Goal: Task Accomplishment & Management: Use online tool/utility

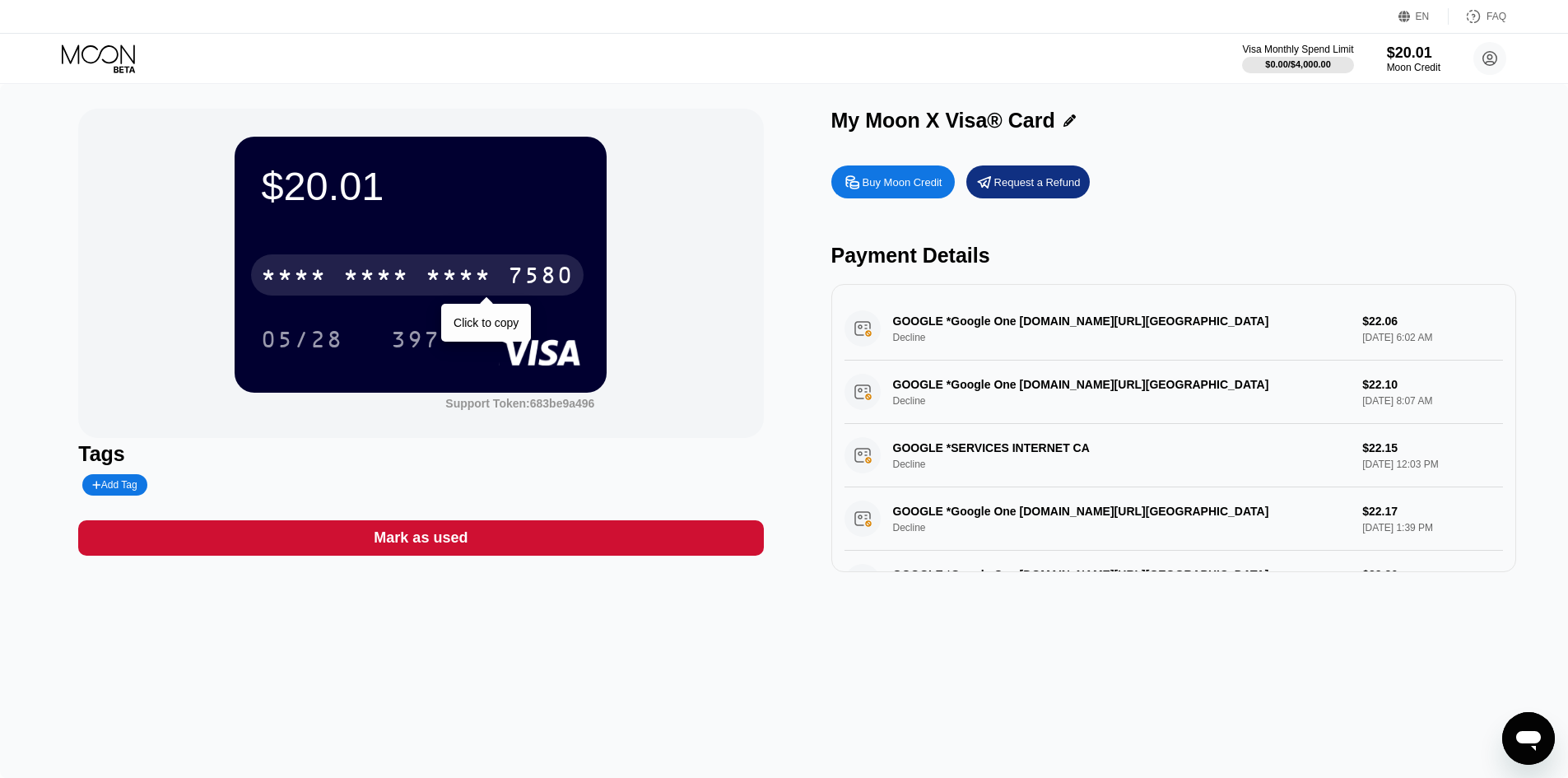
click at [535, 277] on div "7580" at bounding box center [541, 278] width 66 height 26
click at [522, 277] on div "7580" at bounding box center [541, 278] width 66 height 26
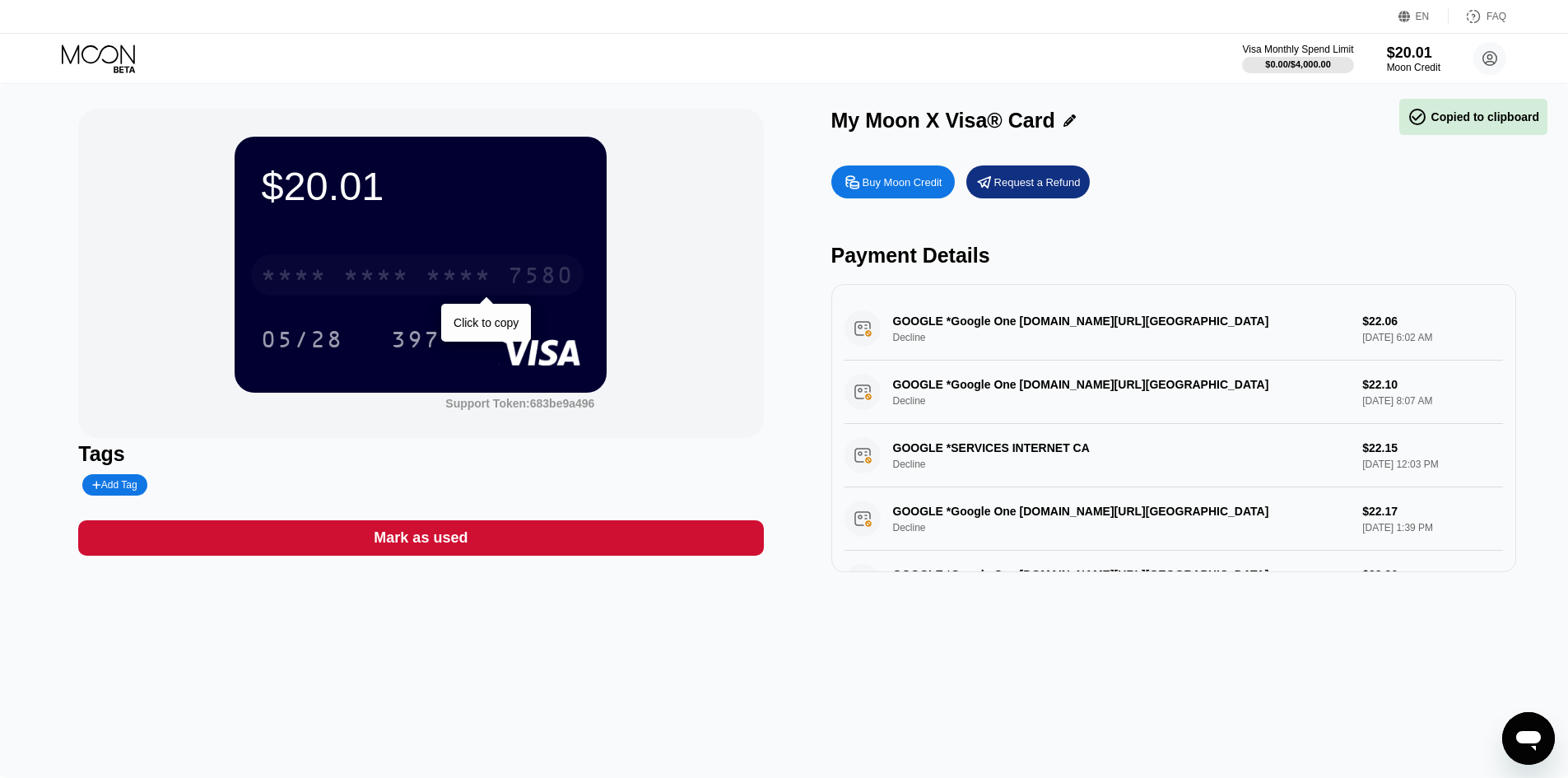
click at [522, 277] on div "7580" at bounding box center [541, 278] width 66 height 26
